Goal: Transaction & Acquisition: Purchase product/service

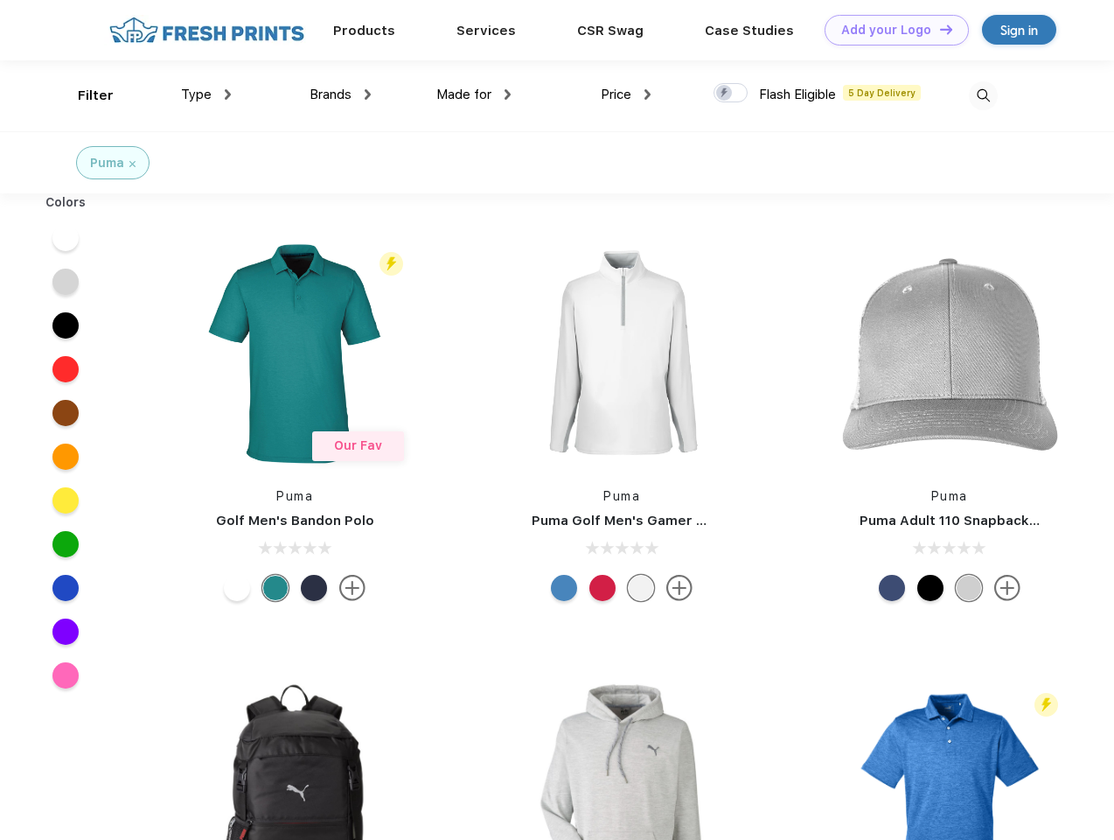
click at [890, 30] on link "Add your Logo Design Tool" at bounding box center [897, 30] width 144 height 31
click at [0, 0] on div "Design Tool" at bounding box center [0, 0] width 0 height 0
click at [939, 29] on link "Add your Logo Design Tool" at bounding box center [897, 30] width 144 height 31
click at [84, 95] on div "Filter" at bounding box center [96, 96] width 36 height 20
click at [206, 94] on span "Type" at bounding box center [196, 95] width 31 height 16
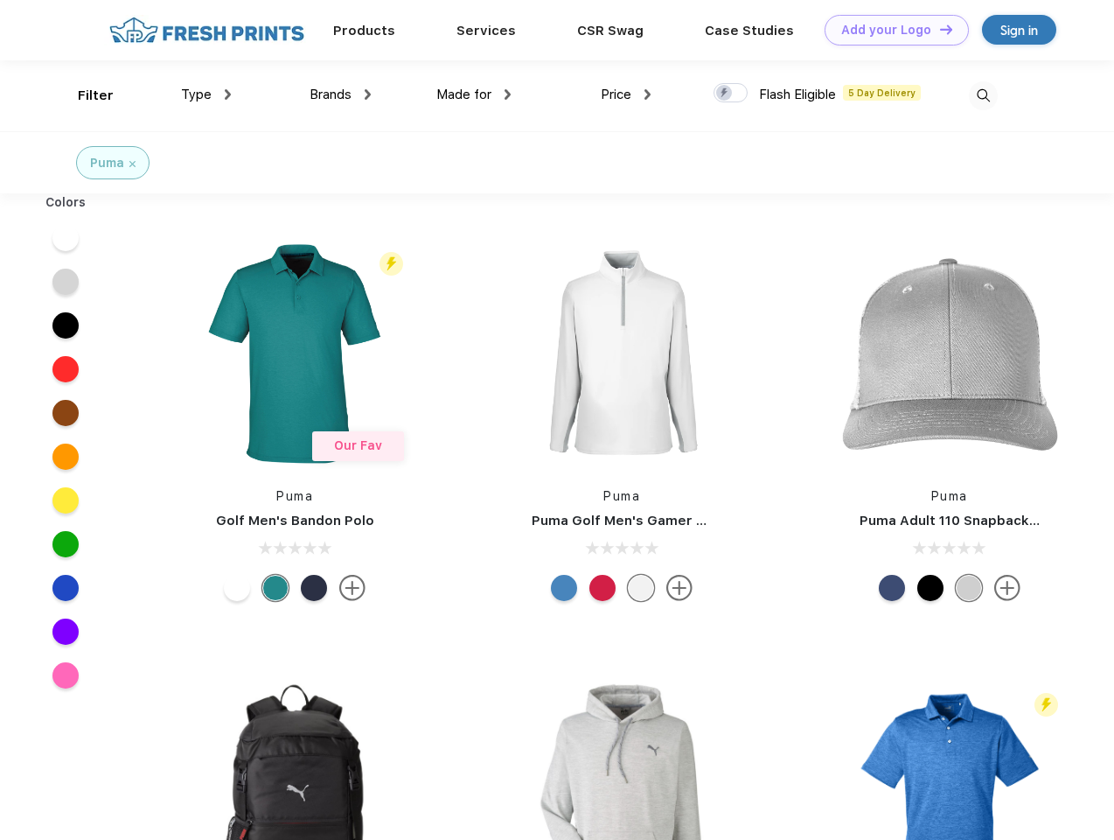
click at [340, 94] on span "Brands" at bounding box center [331, 95] width 42 height 16
click at [474, 94] on span "Made for" at bounding box center [463, 95] width 55 height 16
click at [626, 94] on span "Price" at bounding box center [616, 95] width 31 height 16
click at [731, 94] on div at bounding box center [731, 92] width 34 height 19
click at [725, 94] on input "checkbox" at bounding box center [719, 87] width 11 height 11
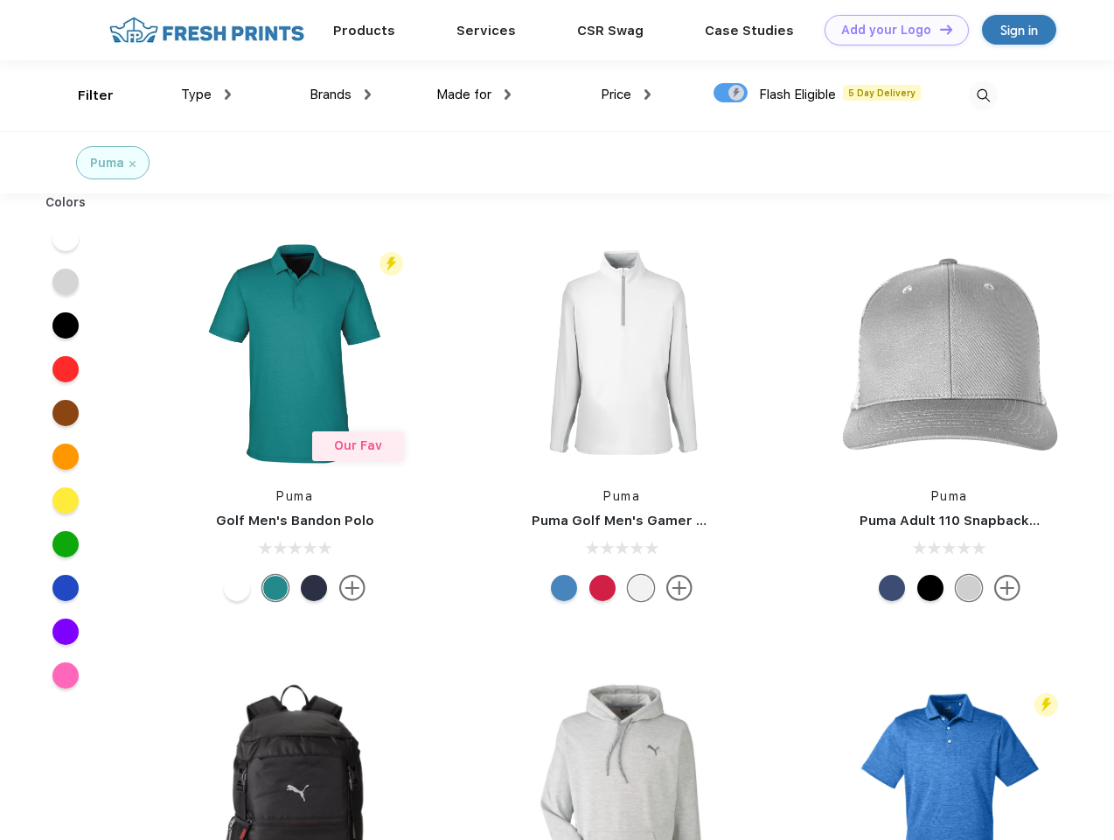
click at [983, 95] on img at bounding box center [983, 95] width 29 height 29
